Goal: Task Accomplishment & Management: Manage account settings

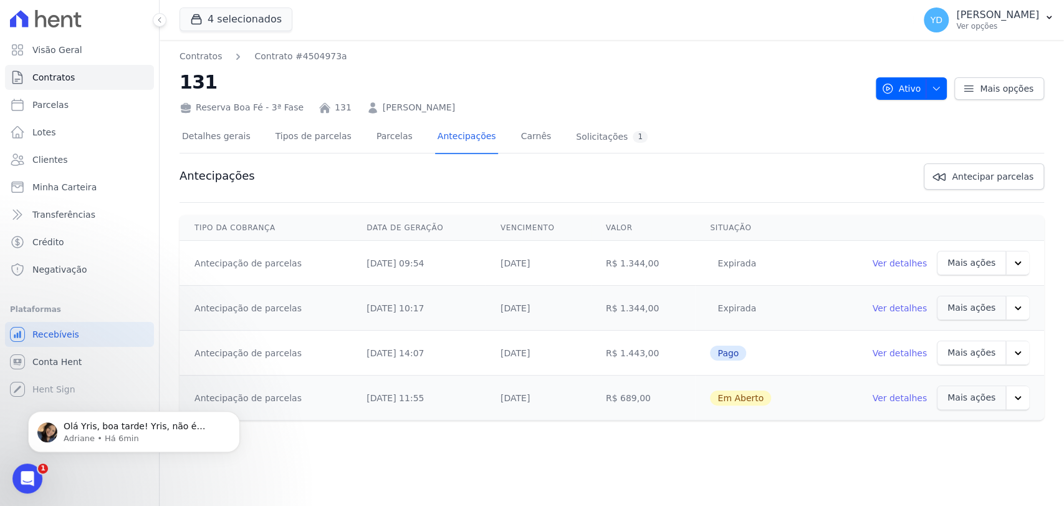
scroll to position [11013, 0]
click at [135, 437] on p "Adriane • Há 6min" at bounding box center [144, 438] width 161 height 11
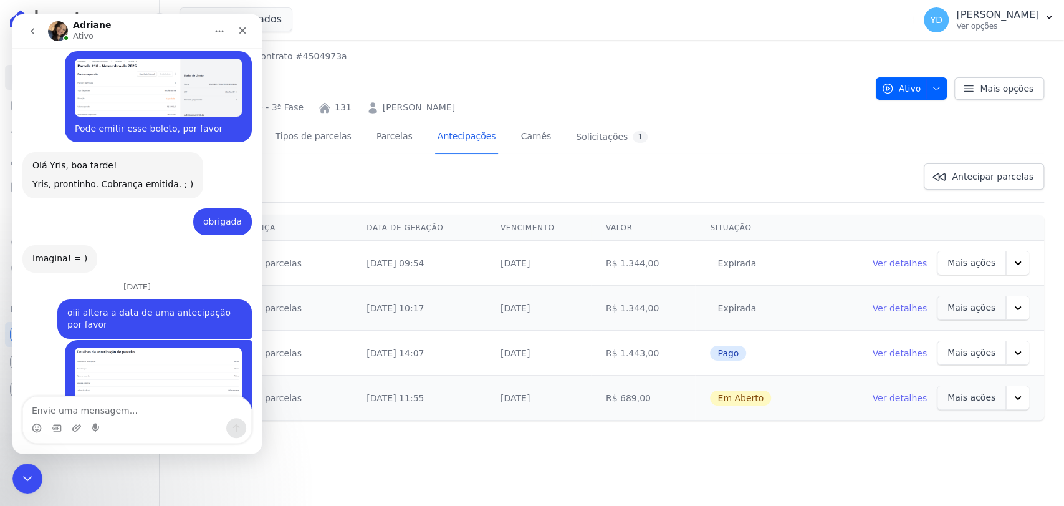
scroll to position [11034, 0]
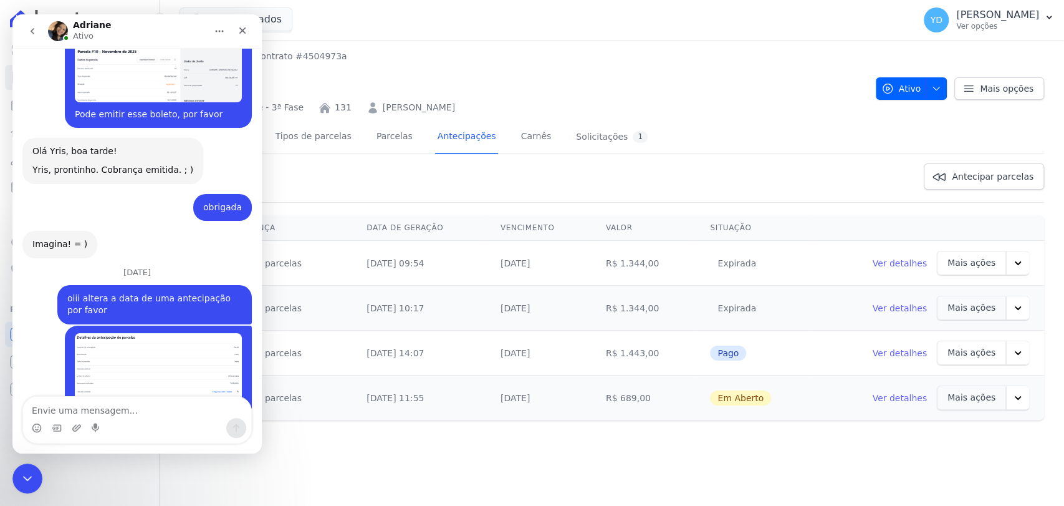
click at [158, 417] on textarea "Envie uma mensagem..." at bounding box center [137, 407] width 228 height 21
type textarea "ok"
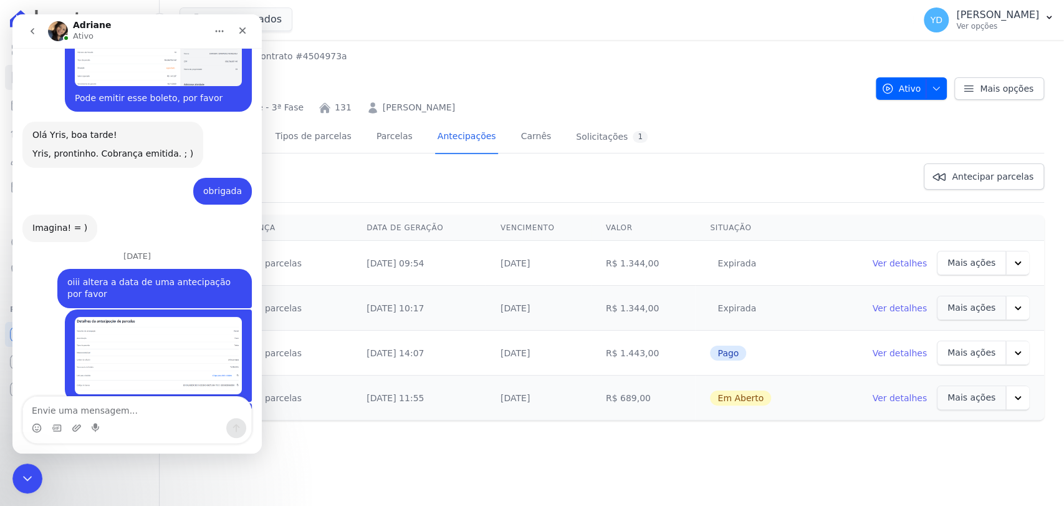
click at [1011, 400] on button "button" at bounding box center [1017, 397] width 23 height 24
click at [969, 460] on link "Cancelar cobrança" at bounding box center [966, 465] width 102 height 30
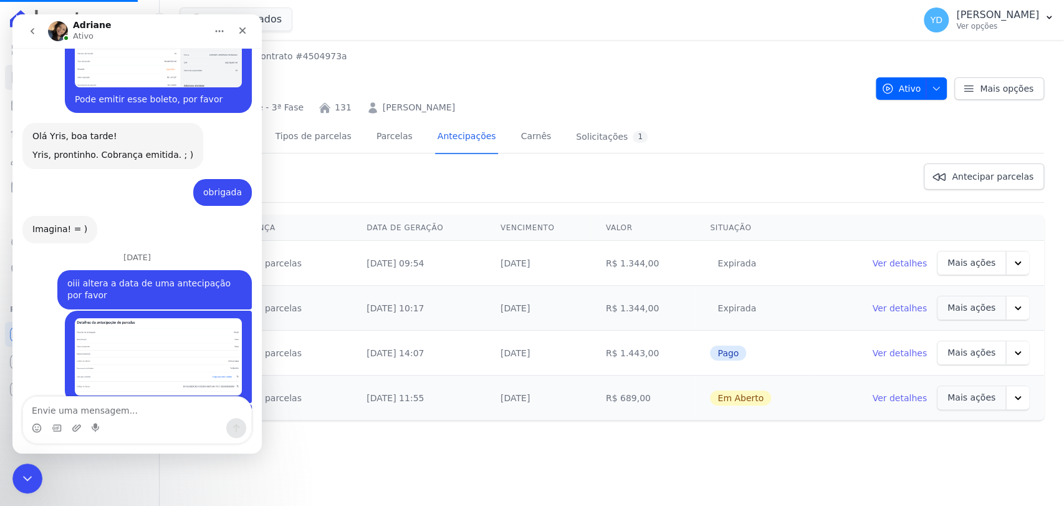
scroll to position [11079, 0]
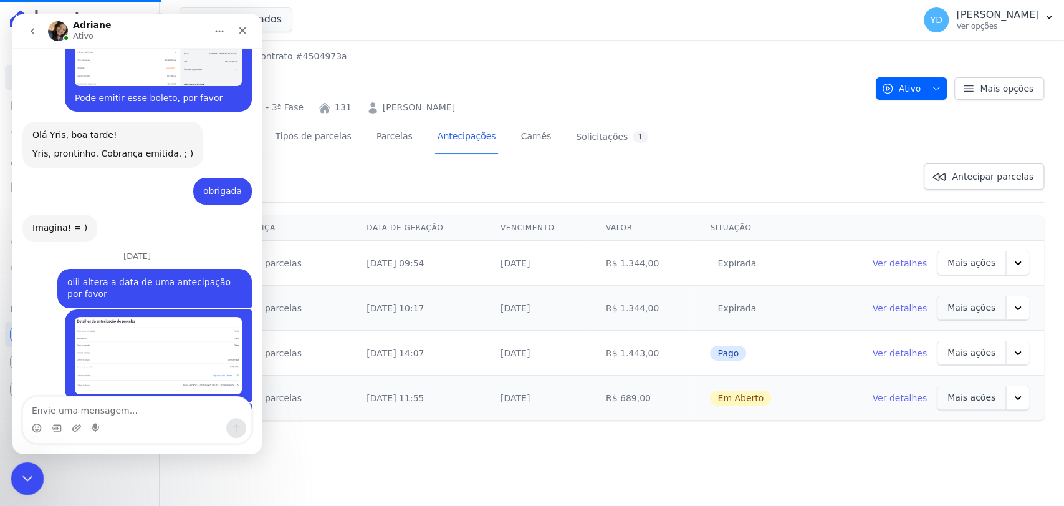
click at [21, 477] on icon "Fechar mensagem da Intercom" at bounding box center [25, 476] width 15 height 15
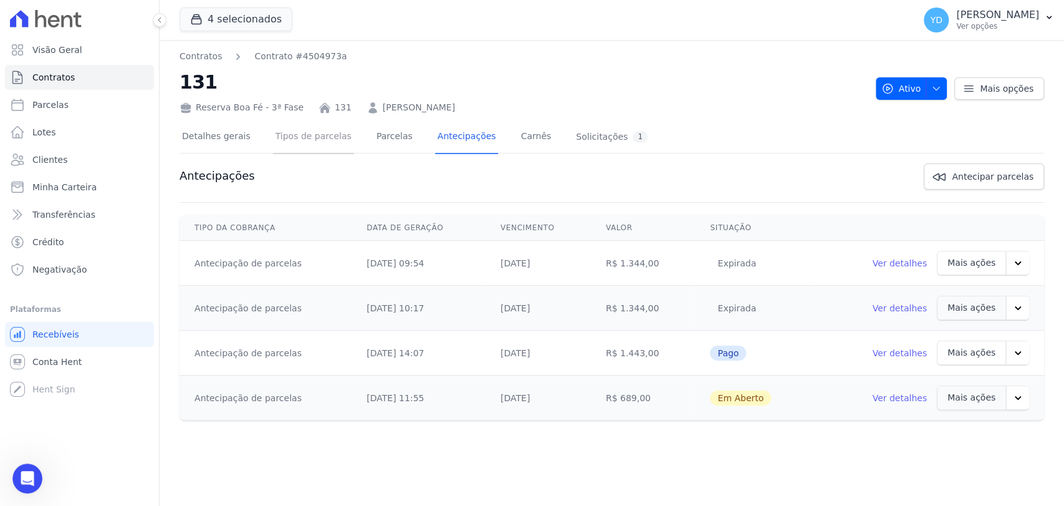
click at [319, 133] on link "Tipos de parcelas" at bounding box center [313, 137] width 81 height 33
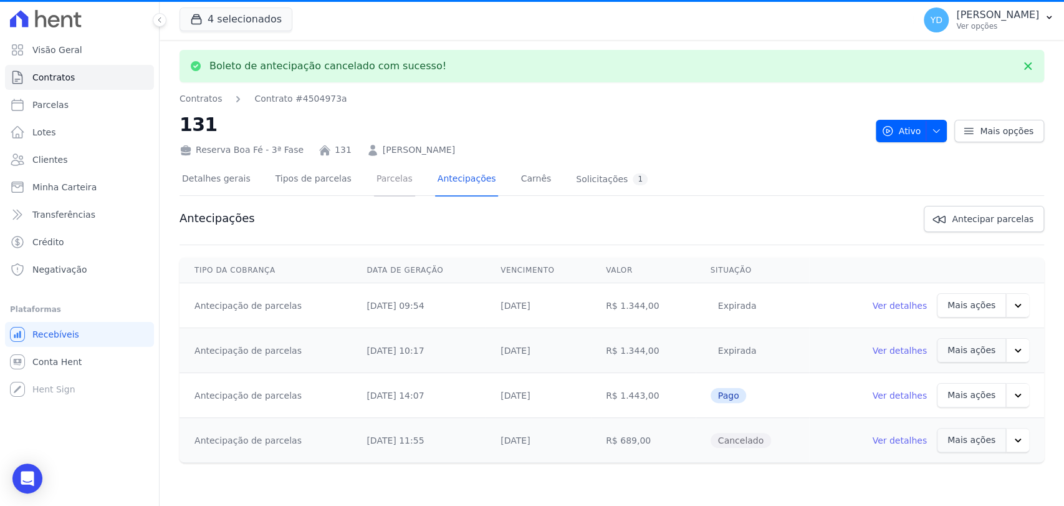
click at [375, 181] on link "Parcelas" at bounding box center [394, 179] width 41 height 33
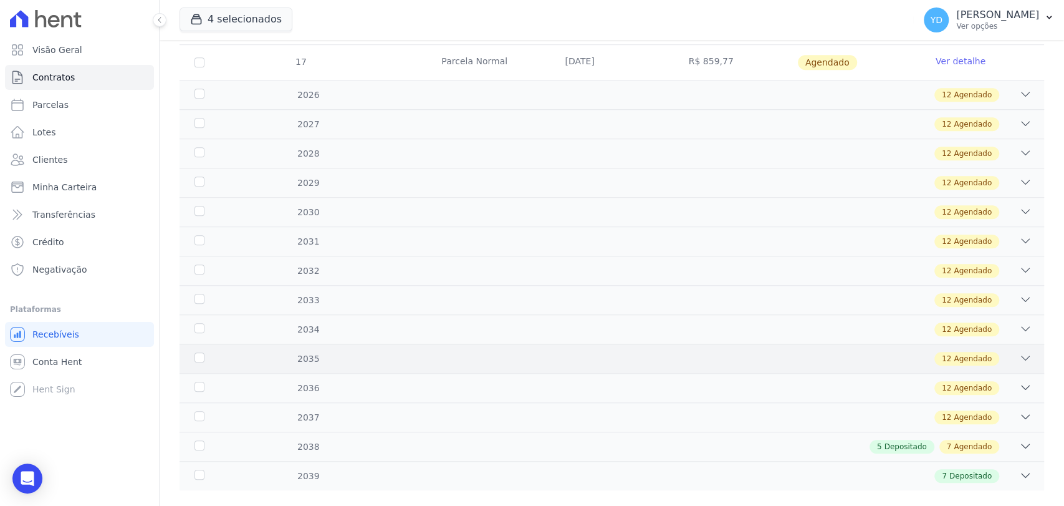
scroll to position [658, 0]
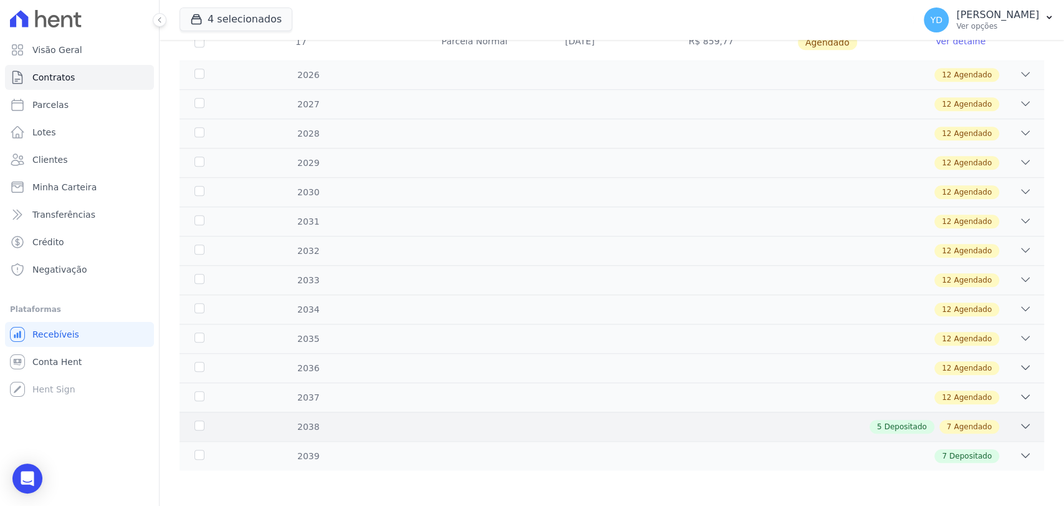
click at [275, 416] on div "2038 5 Depositado 7 Agendado" at bounding box center [612, 426] width 865 height 29
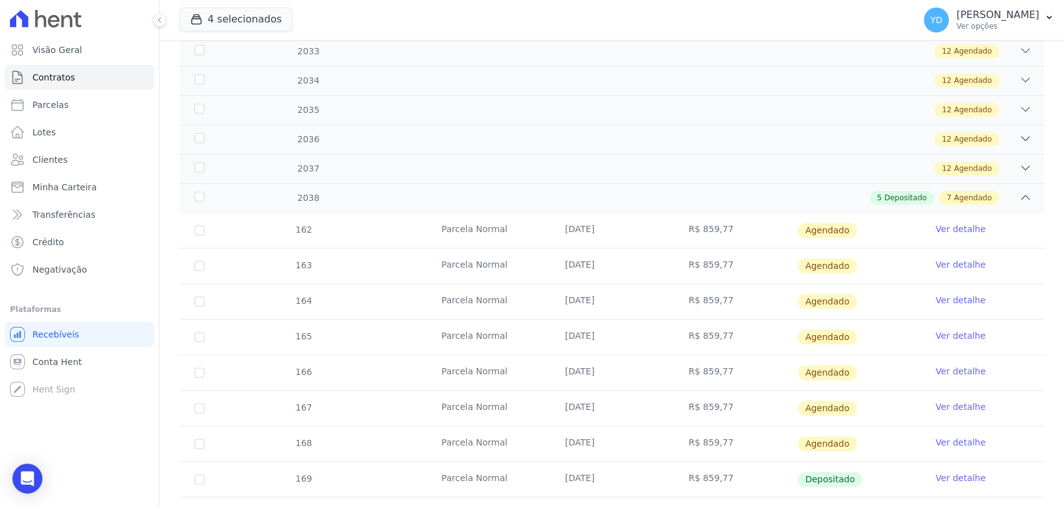
scroll to position [876, 0]
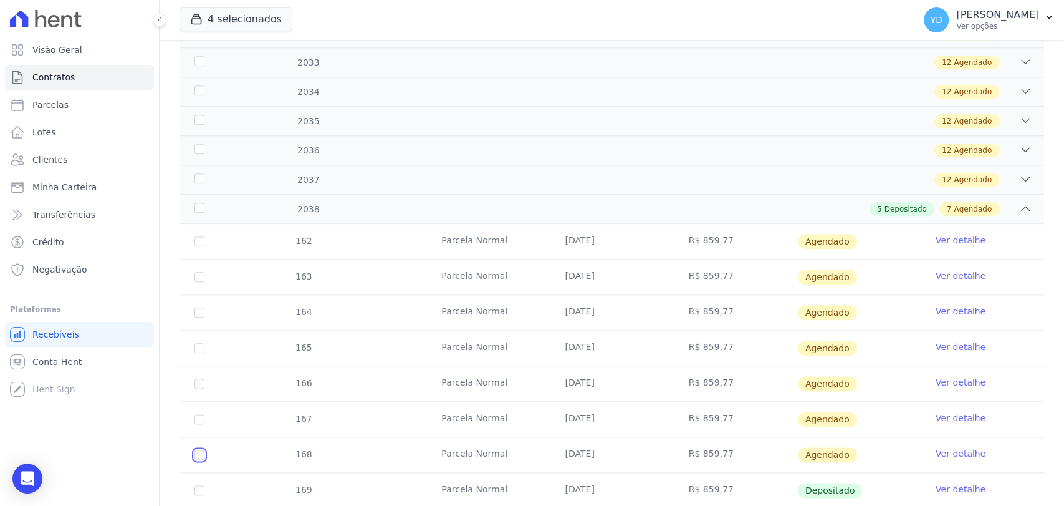
click at [198, 453] on input "checkbox" at bounding box center [200, 455] width 10 height 10
checkbox input "true"
click at [198, 414] on input "checkbox" at bounding box center [200, 419] width 10 height 10
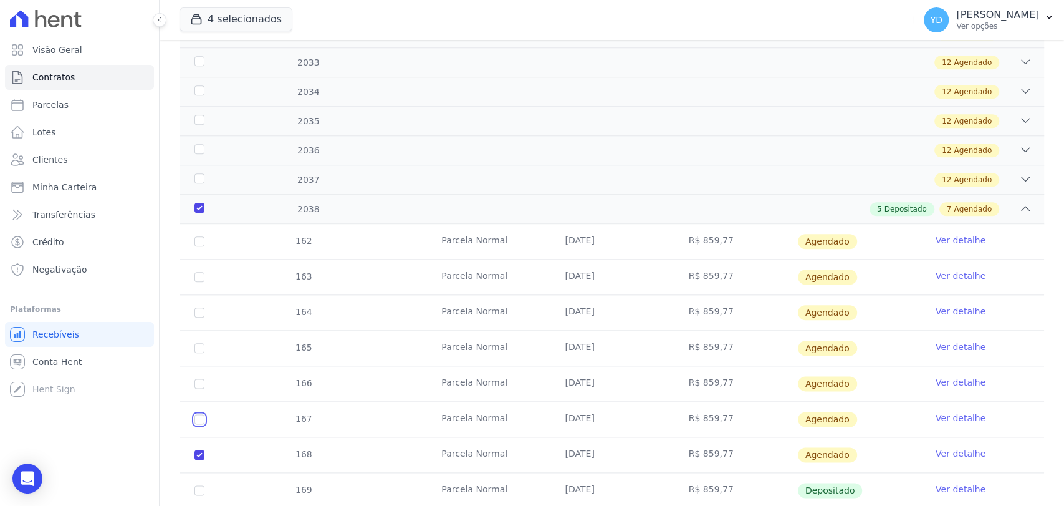
checkbox input "true"
click at [200, 380] on input "checkbox" at bounding box center [200, 383] width 10 height 10
checkbox input "true"
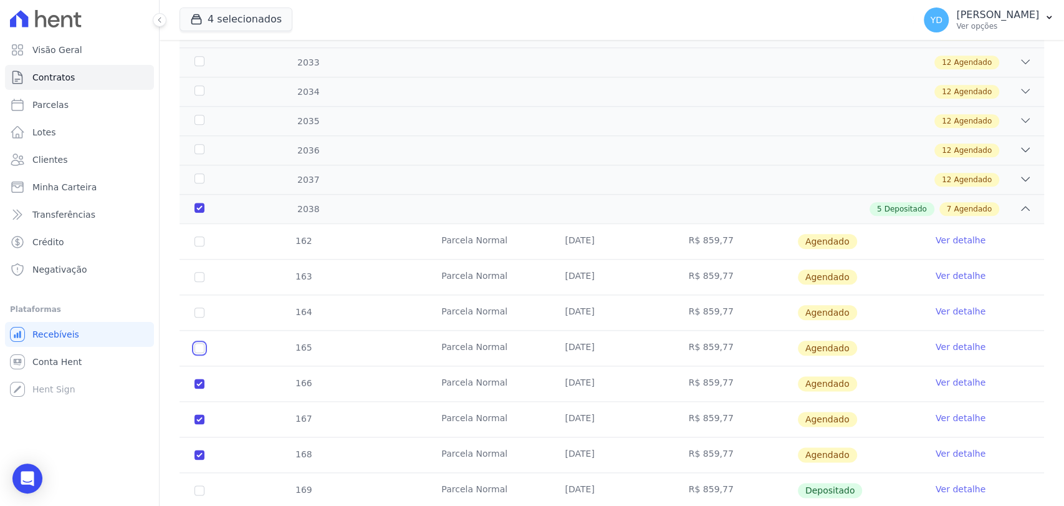
click at [196, 344] on input "checkbox" at bounding box center [200, 348] width 10 height 10
checkbox input "true"
click at [202, 309] on input "checkbox" at bounding box center [200, 312] width 10 height 10
checkbox input "true"
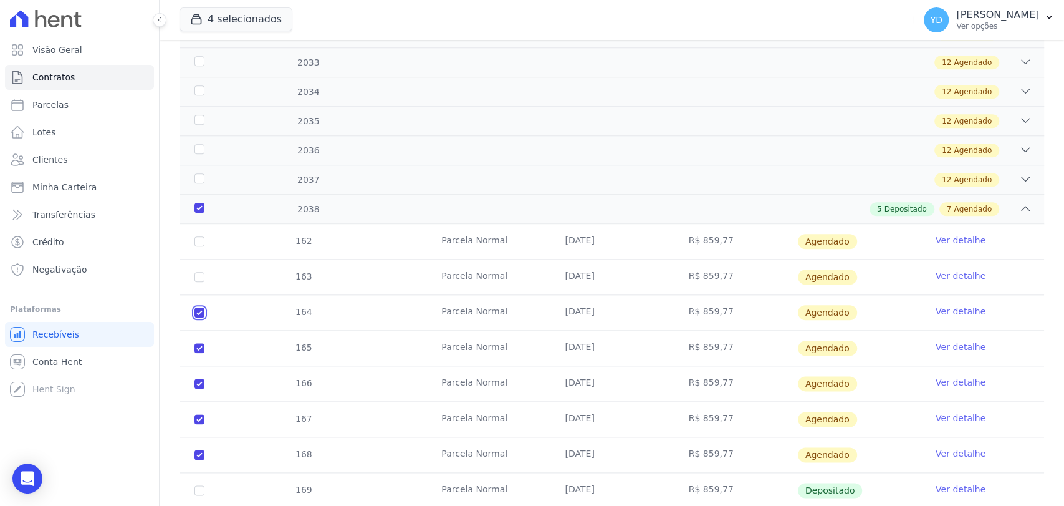
checkbox input "true"
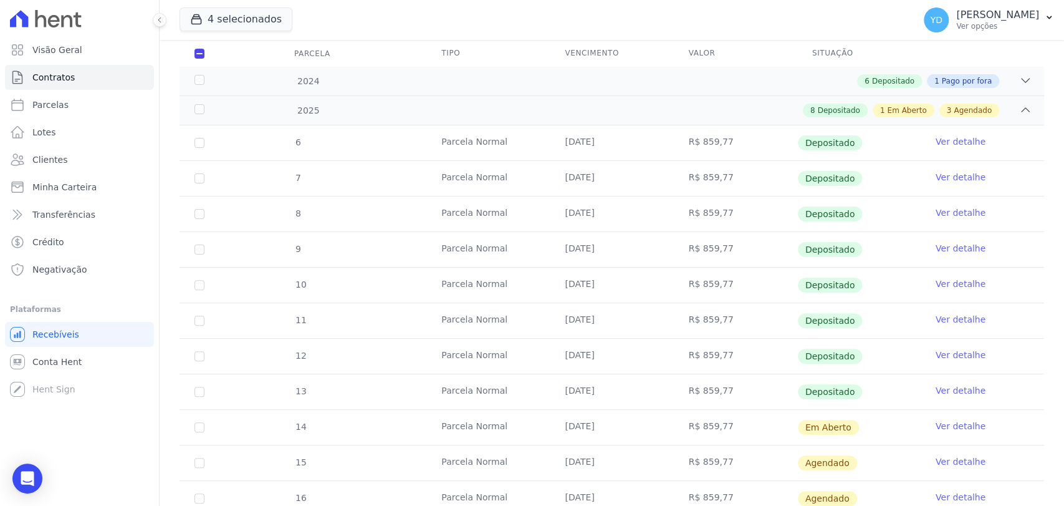
scroll to position [0, 0]
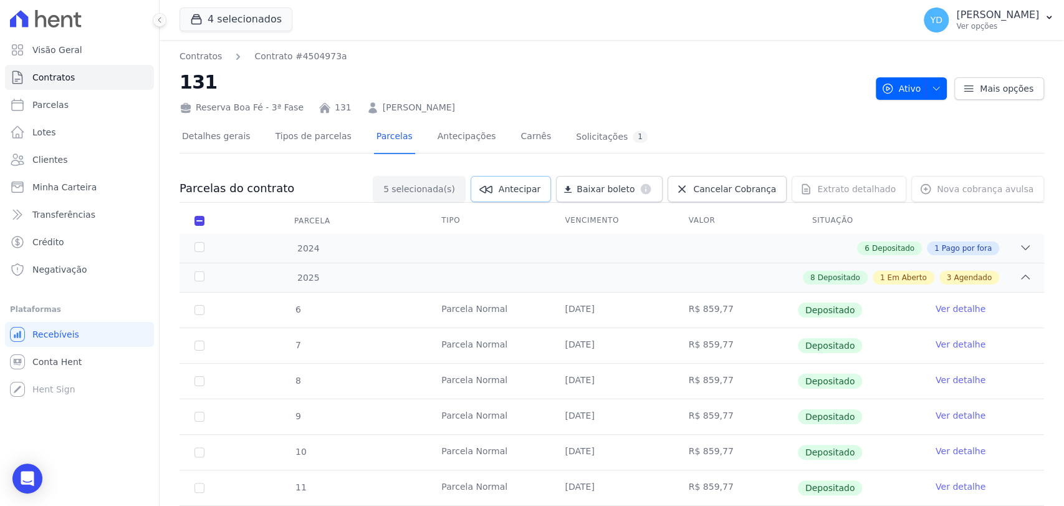
click at [541, 191] on span "Antecipar" at bounding box center [520, 189] width 42 height 12
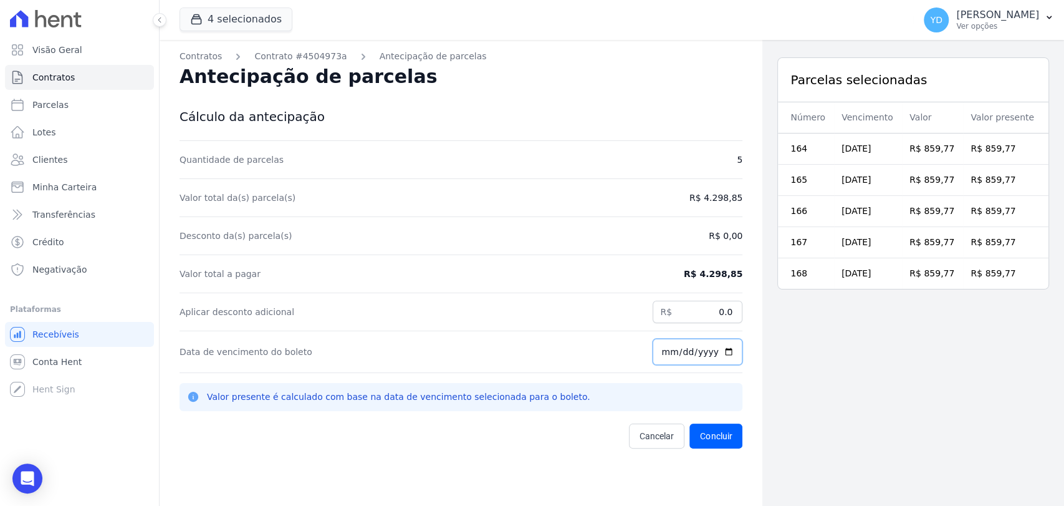
click at [662, 351] on input "[DATE]" at bounding box center [698, 352] width 90 height 26
type input "[DATE]"
click at [706, 309] on input "0.0" at bounding box center [698, 312] width 90 height 22
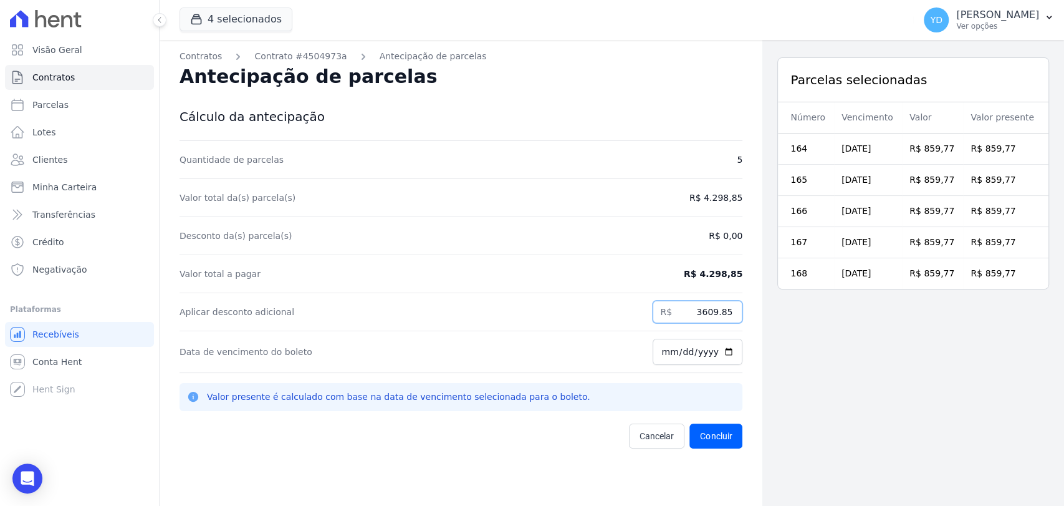
type input "3609.85"
click at [711, 436] on button "Concluir" at bounding box center [716, 435] width 53 height 25
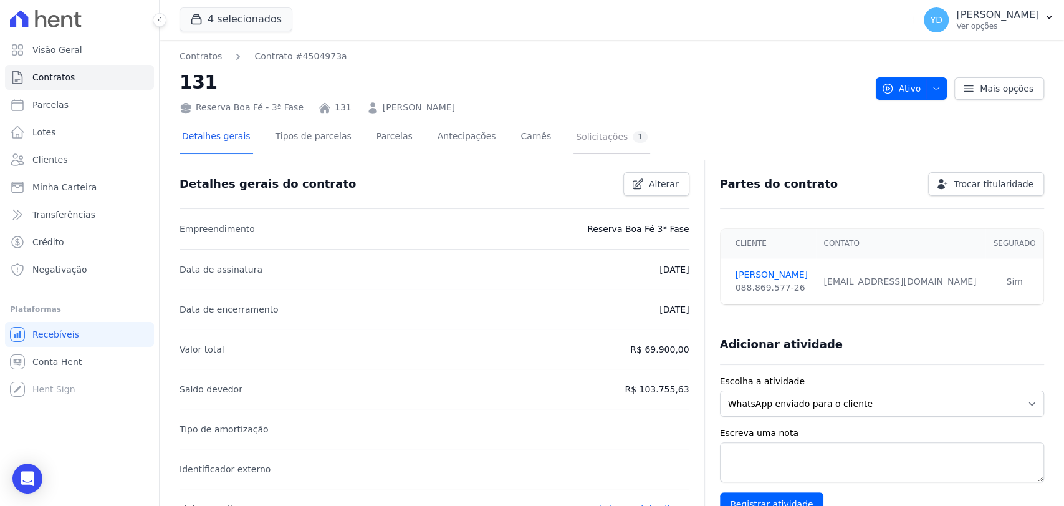
click at [594, 140] on div "Solicitações 1" at bounding box center [612, 137] width 72 height 12
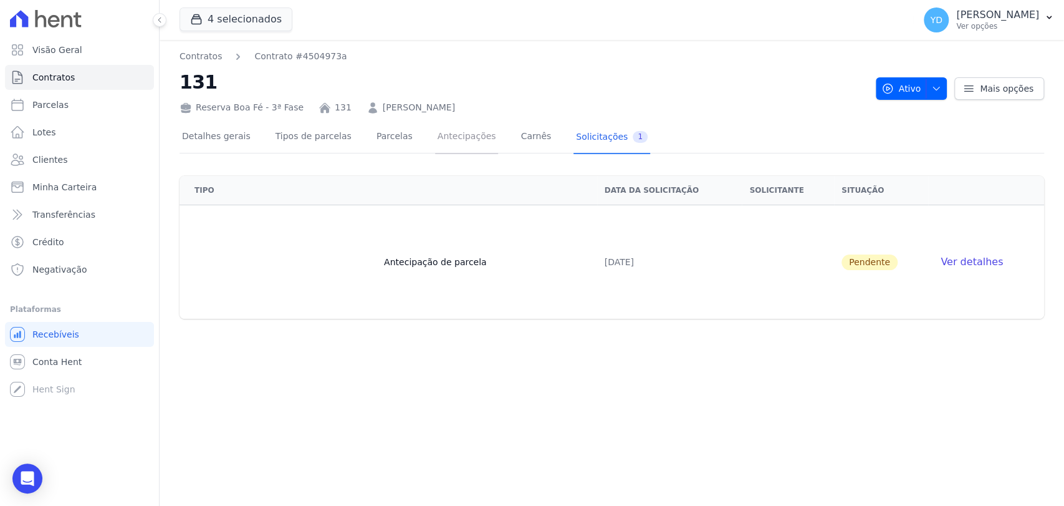
click at [463, 132] on link "Antecipações" at bounding box center [467, 137] width 64 height 33
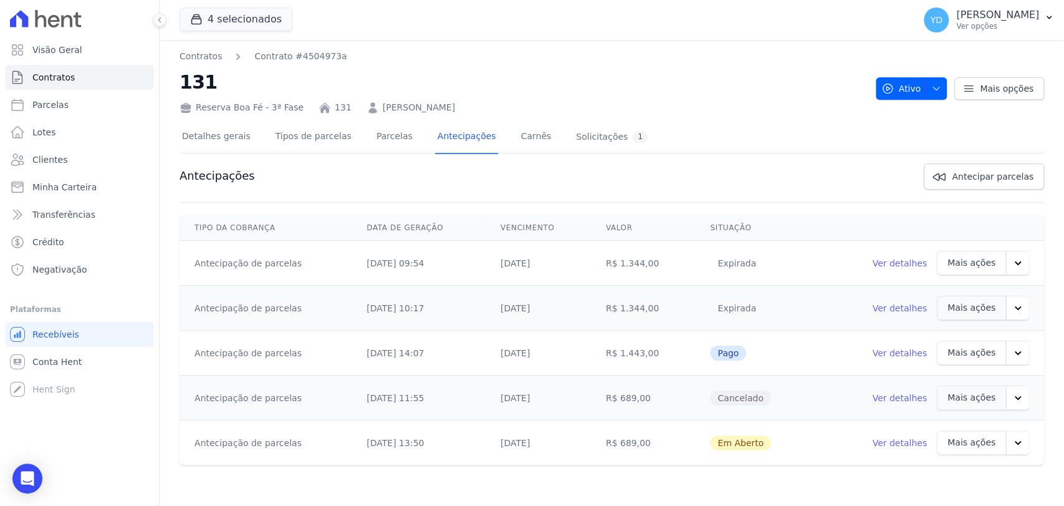
click at [912, 442] on link "Ver detalhes" at bounding box center [899, 442] width 55 height 12
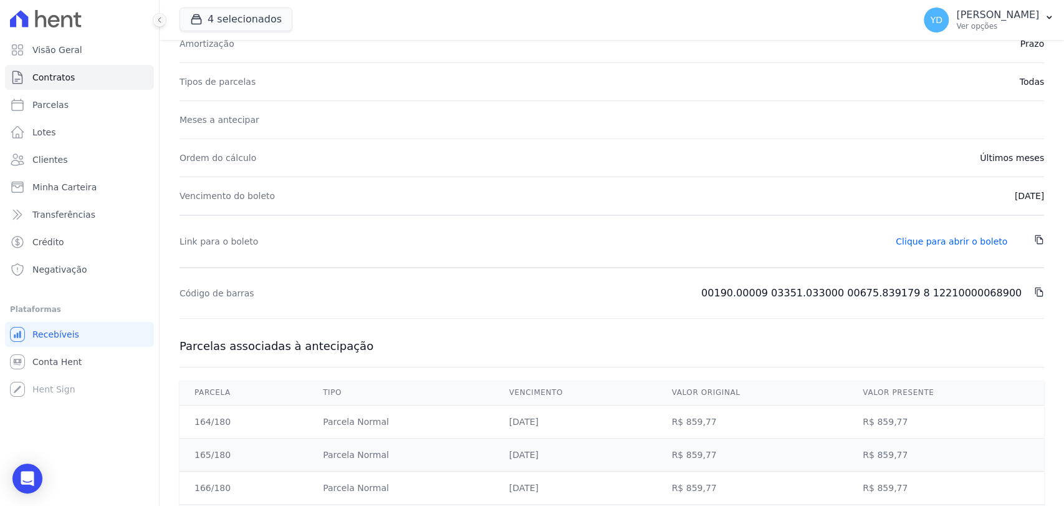
scroll to position [138, 0]
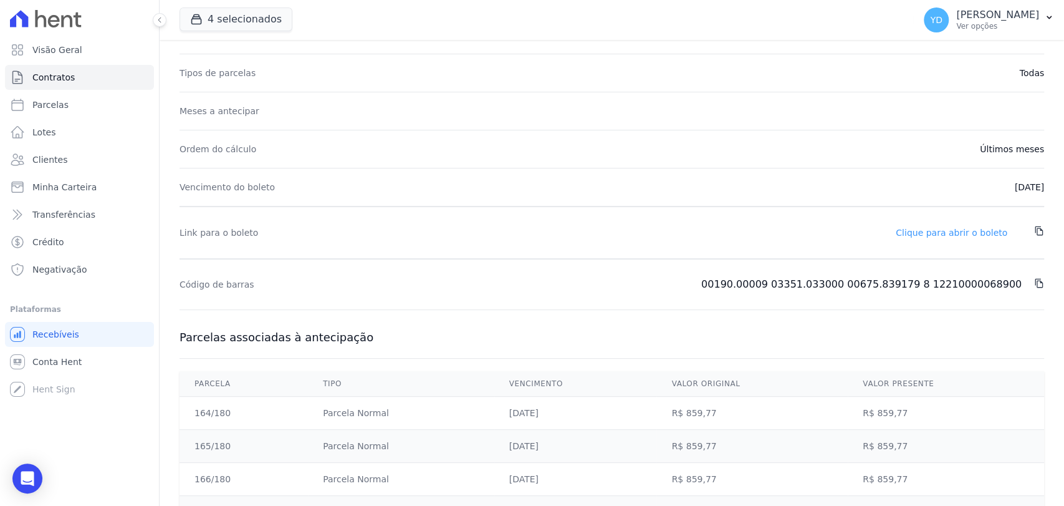
click at [958, 233] on link "Clique para abrir o boleto" at bounding box center [952, 233] width 112 height 10
